Goal: Task Accomplishment & Management: Use online tool/utility

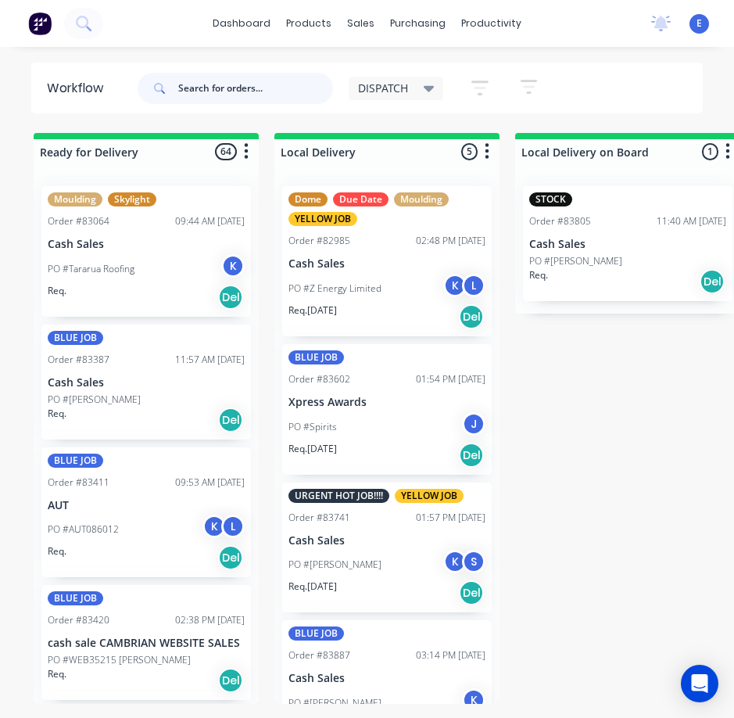
click at [192, 91] on input "text" at bounding box center [255, 88] width 155 height 31
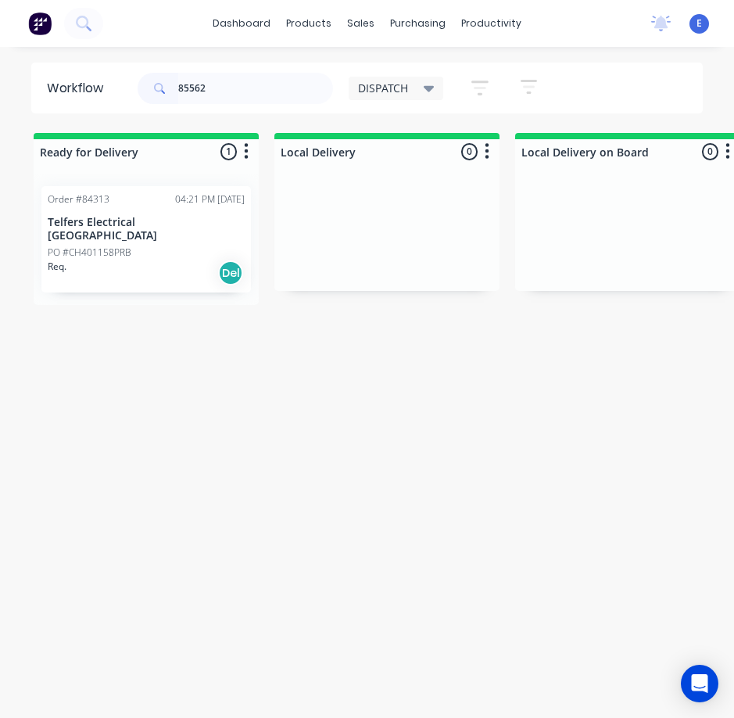
click at [152, 265] on div "Req. Del" at bounding box center [146, 273] width 197 height 27
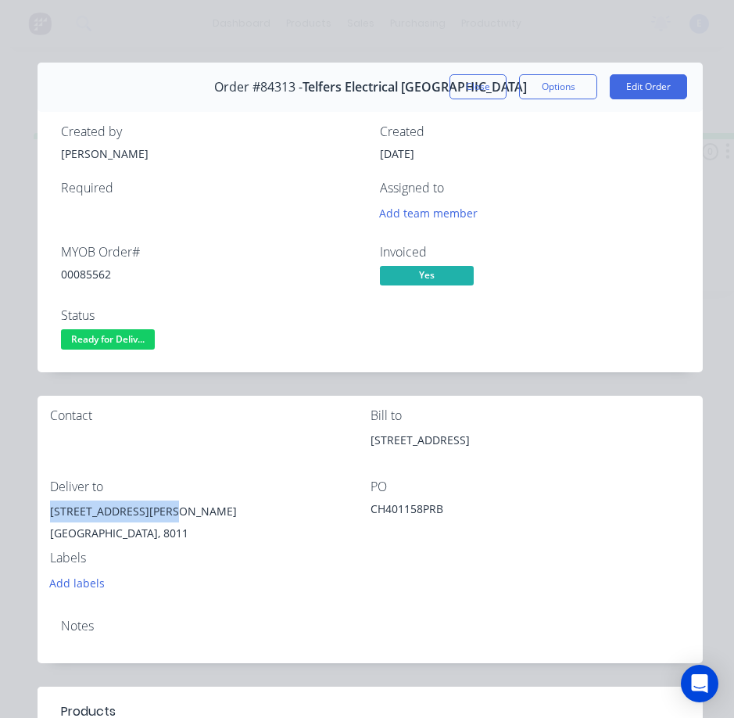
drag, startPoint x: 157, startPoint y: 509, endPoint x: 41, endPoint y: 512, distance: 115.7
click at [41, 512] on div "Contact Bill to [STREET_ADDRESS] Deliver to [STREET_ADDRESS][GEOGRAPHIC_DATA][P…" at bounding box center [370, 501] width 665 height 210
copy div "[STREET_ADDRESS][PERSON_NAME]"
click at [99, 278] on div "00085562" at bounding box center [211, 274] width 300 height 16
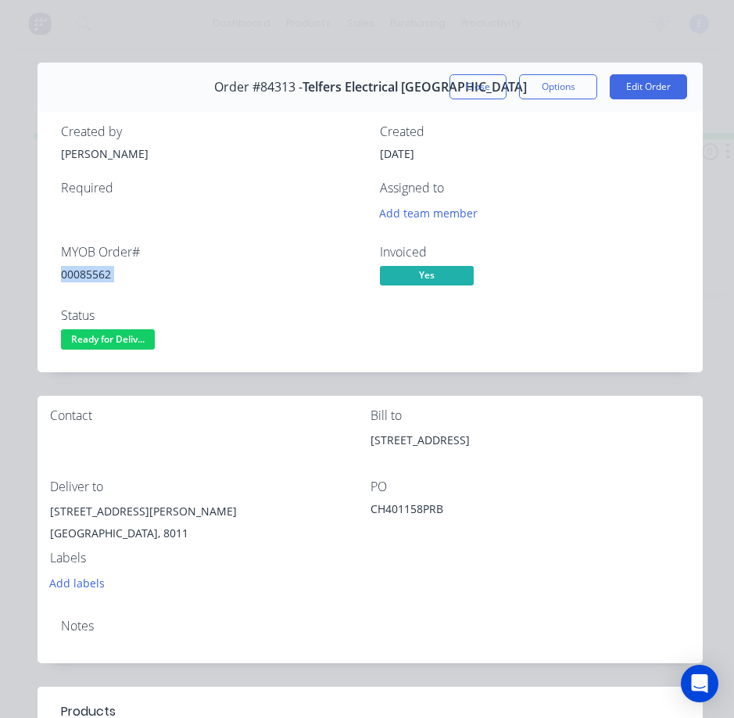
click at [99, 278] on div "00085562" at bounding box center [211, 274] width 300 height 16
copy div "00085562"
click at [130, 334] on span "Ready for Deliv..." at bounding box center [108, 339] width 94 height 20
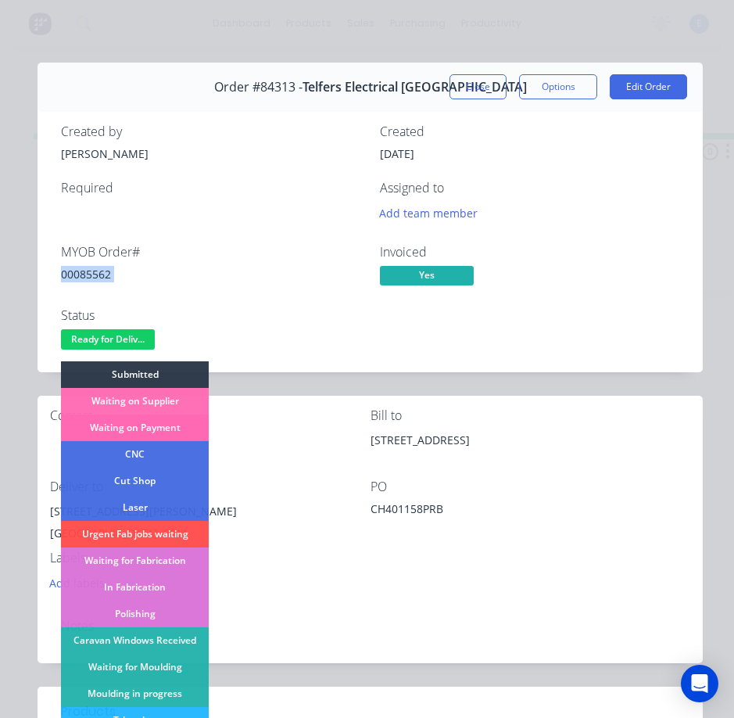
scroll to position [235, 0]
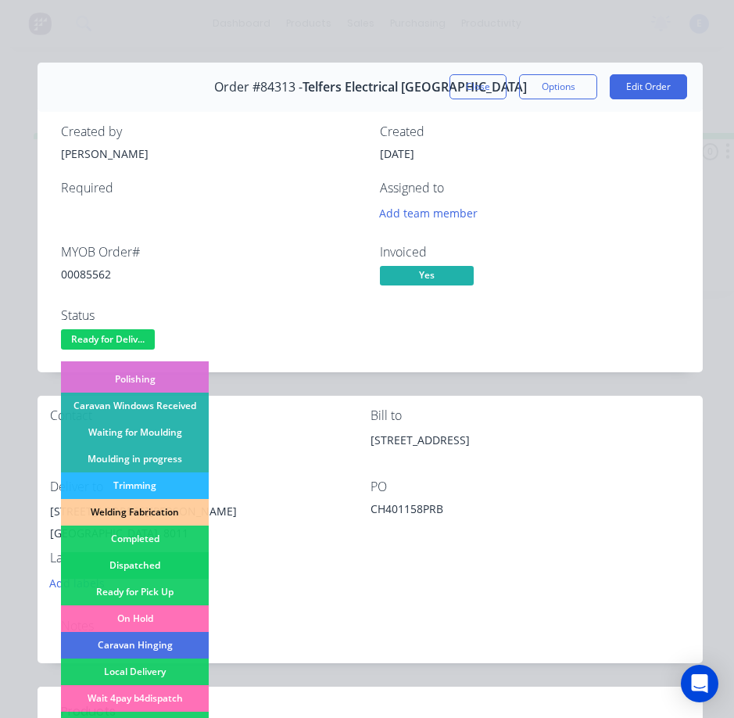
click at [155, 563] on div "Dispatched" at bounding box center [135, 565] width 148 height 27
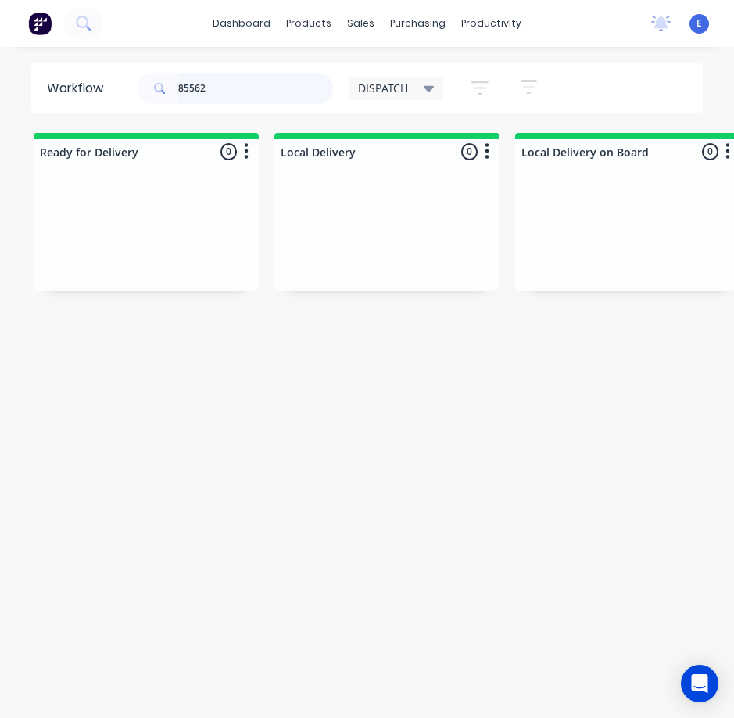
click at [244, 91] on input "85562" at bounding box center [255, 88] width 155 height 31
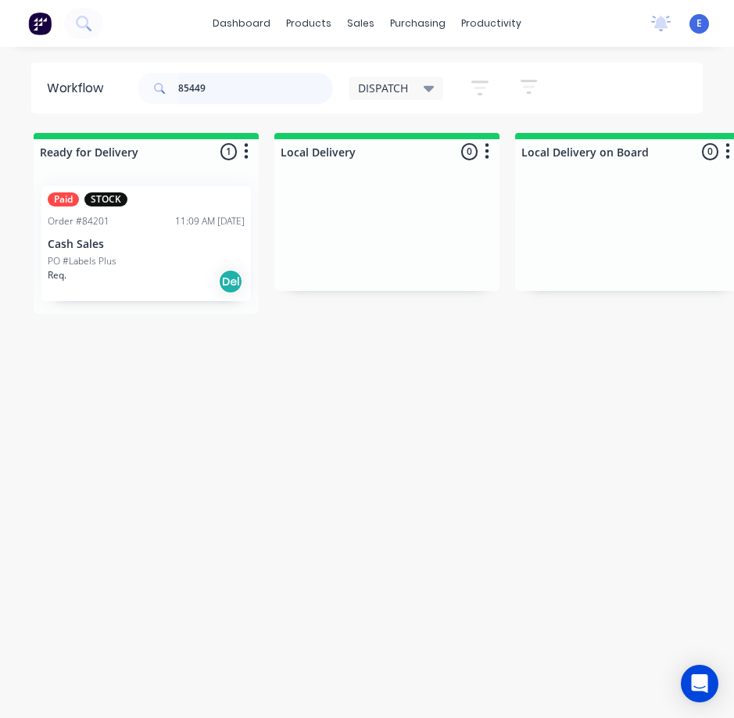
type input "85449"
click at [156, 285] on div "Req. Del" at bounding box center [146, 281] width 197 height 27
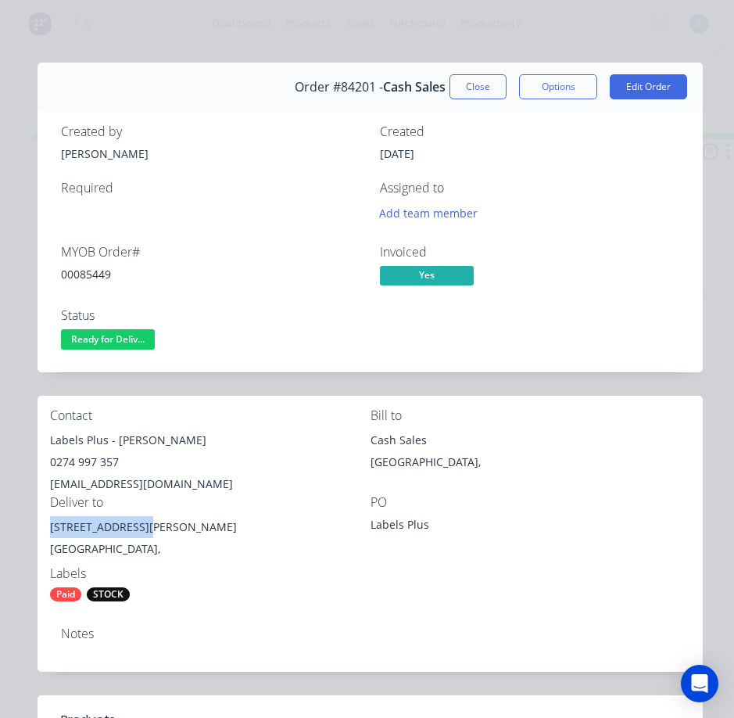
drag, startPoint x: 141, startPoint y: 530, endPoint x: 47, endPoint y: 525, distance: 94.7
click at [47, 525] on div "Contact Labels Plus - Lincoln [PERSON_NAME] 0274 997 357 [EMAIL_ADDRESS][DOMAIN…" at bounding box center [370, 505] width 665 height 219
copy div "[STREET_ADDRESS][PERSON_NAME],"
